Goal: Task Accomplishment & Management: Use online tool/utility

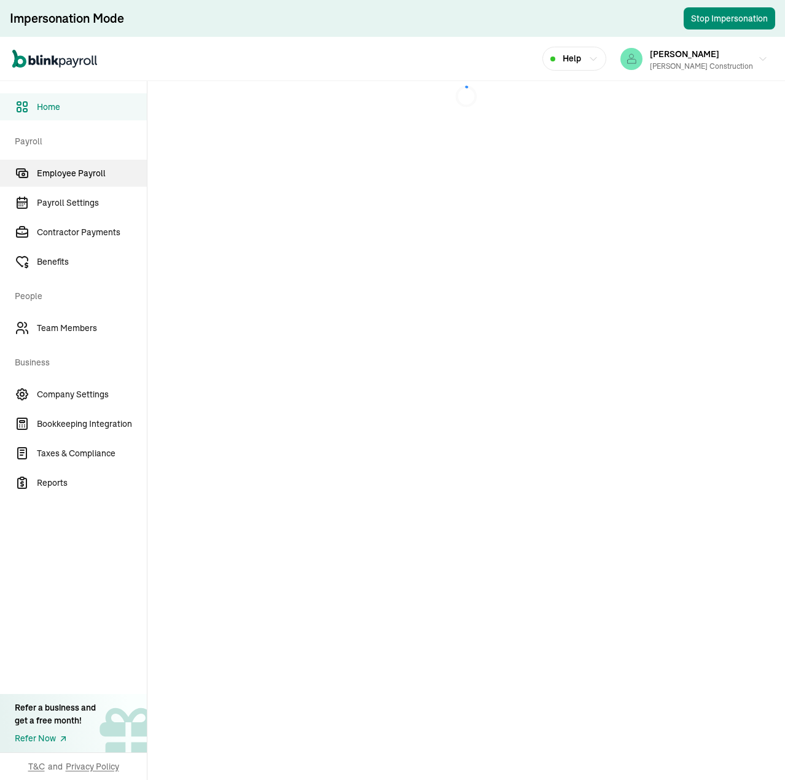
click at [78, 168] on span "Employee Payroll" at bounding box center [92, 173] width 110 height 13
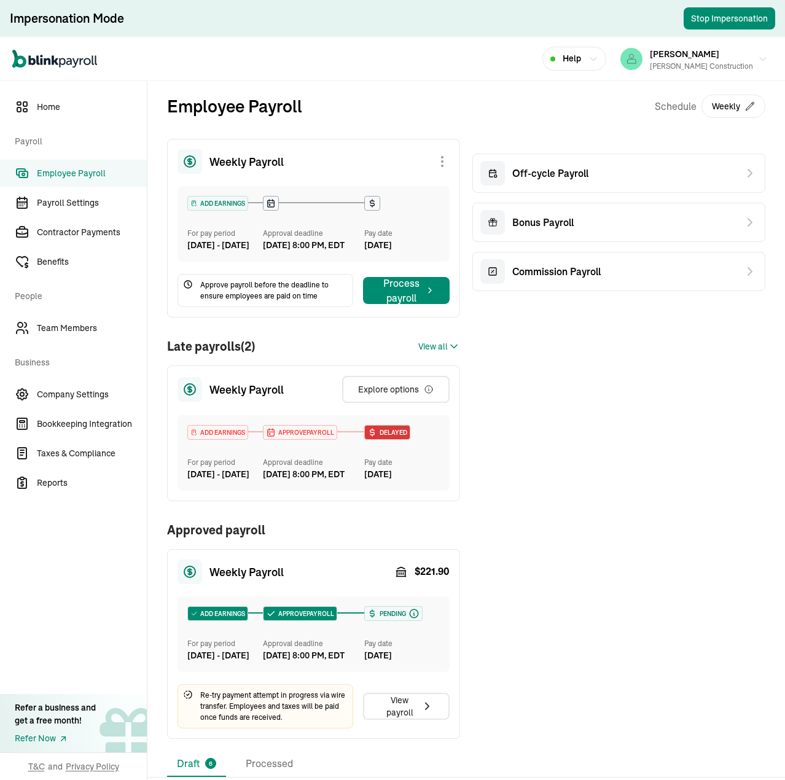
scroll to position [123, 0]
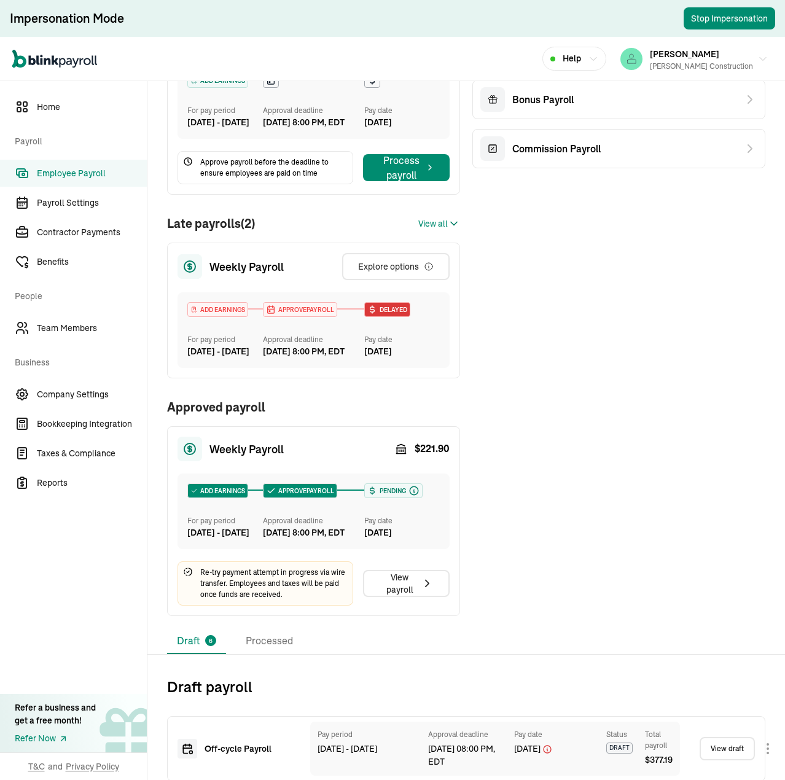
click at [437, 230] on span "View all" at bounding box center [432, 223] width 29 height 13
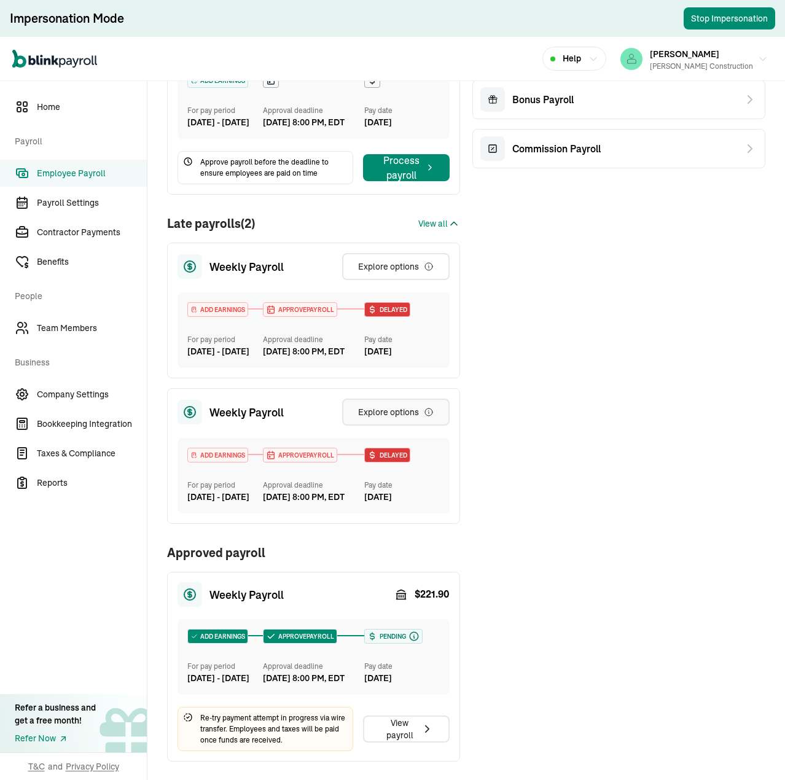
click at [408, 418] on div "Explore options" at bounding box center [396, 412] width 76 height 12
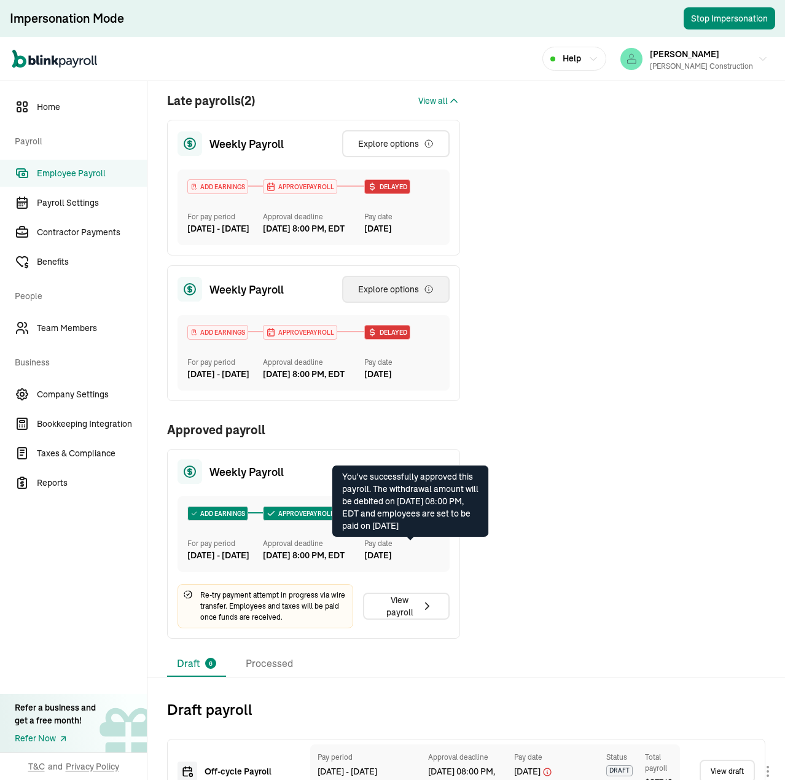
click at [412, 519] on icon at bounding box center [413, 513] width 11 height 11
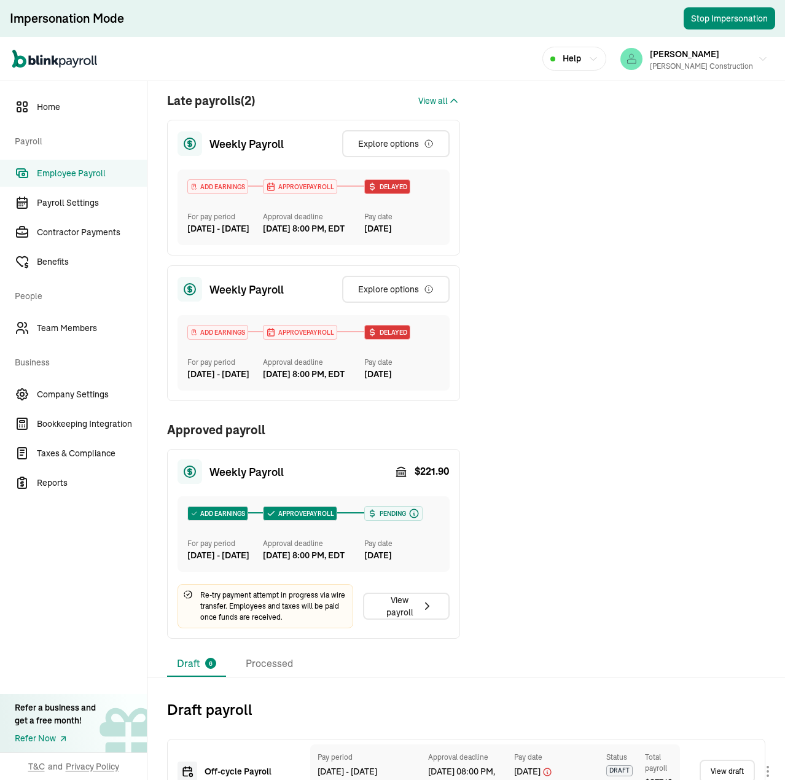
scroll to position [368, 0]
